Goal: Ask a question: Seek information or help from site administrators or community

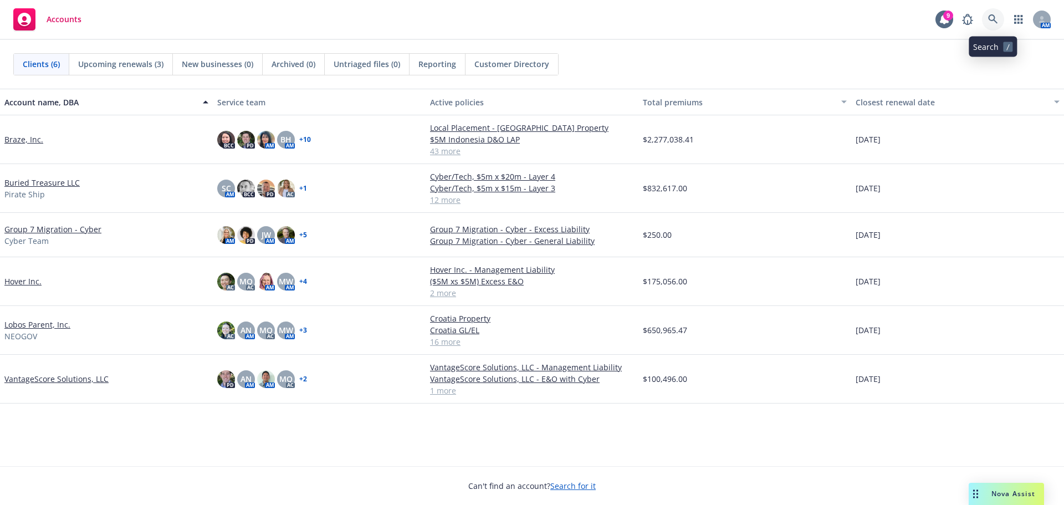
click at [994, 20] on icon at bounding box center [992, 18] width 9 height 9
click at [1002, 487] on div "Nova Assist" at bounding box center [1006, 494] width 75 height 22
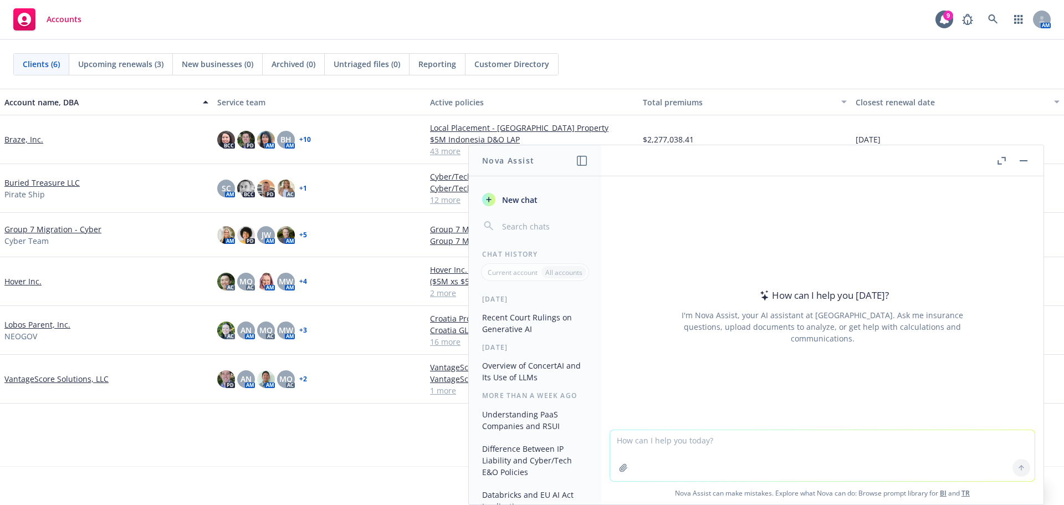
click at [708, 445] on textarea at bounding box center [822, 455] width 424 height 51
type textarea "provide a description of newfront insurance. short enough to place in an email"
